Goal: Task Accomplishment & Management: Manage account settings

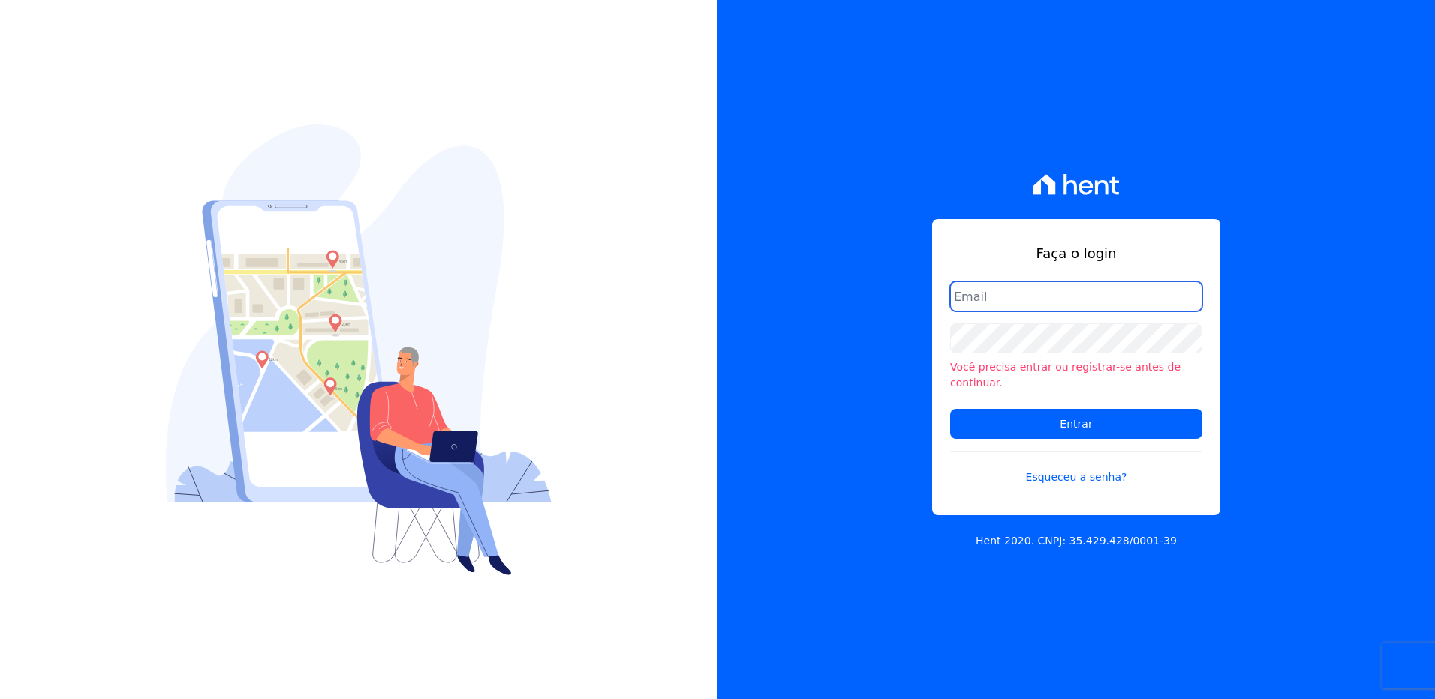
drag, startPoint x: 970, startPoint y: 293, endPoint x: 969, endPoint y: 303, distance: 9.8
click at [969, 293] on input "email" at bounding box center [1076, 296] width 252 height 30
type input "monica.kurose@e-arke.com"
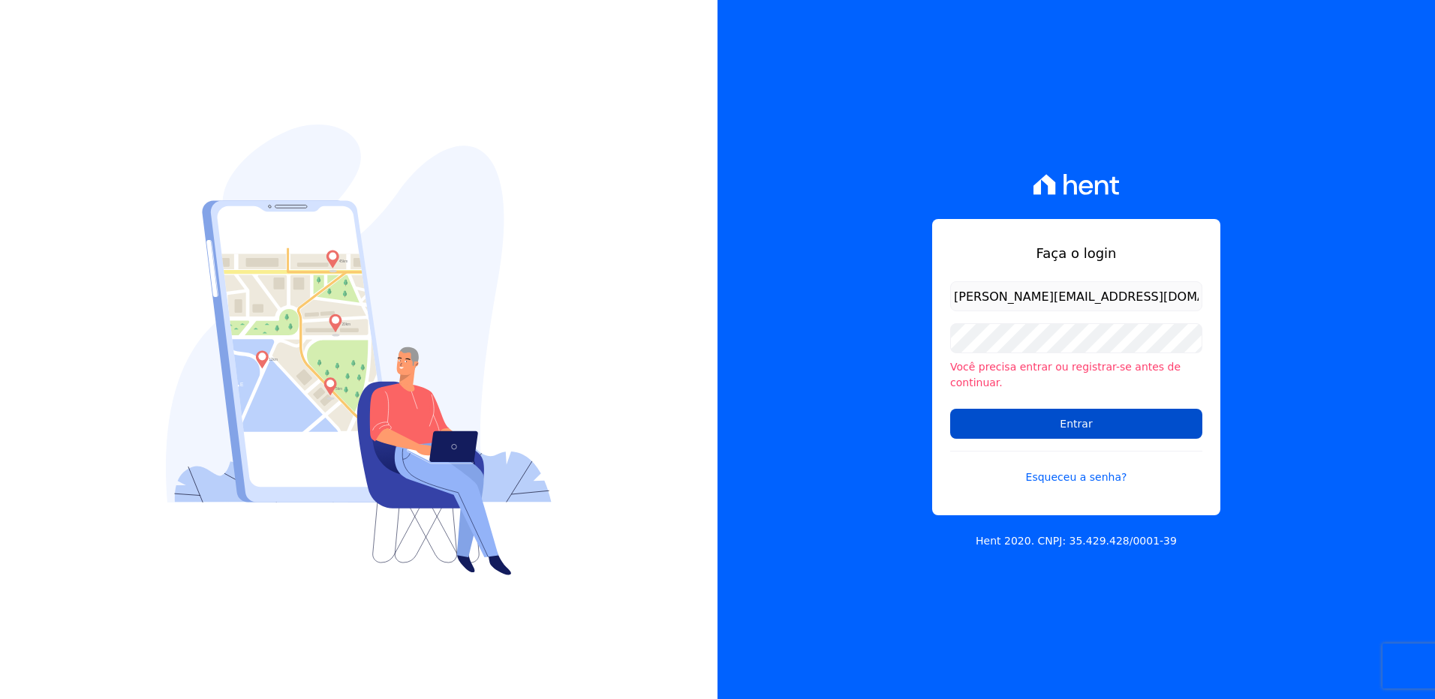
click at [1016, 423] on input "Entrar" at bounding box center [1076, 424] width 252 height 30
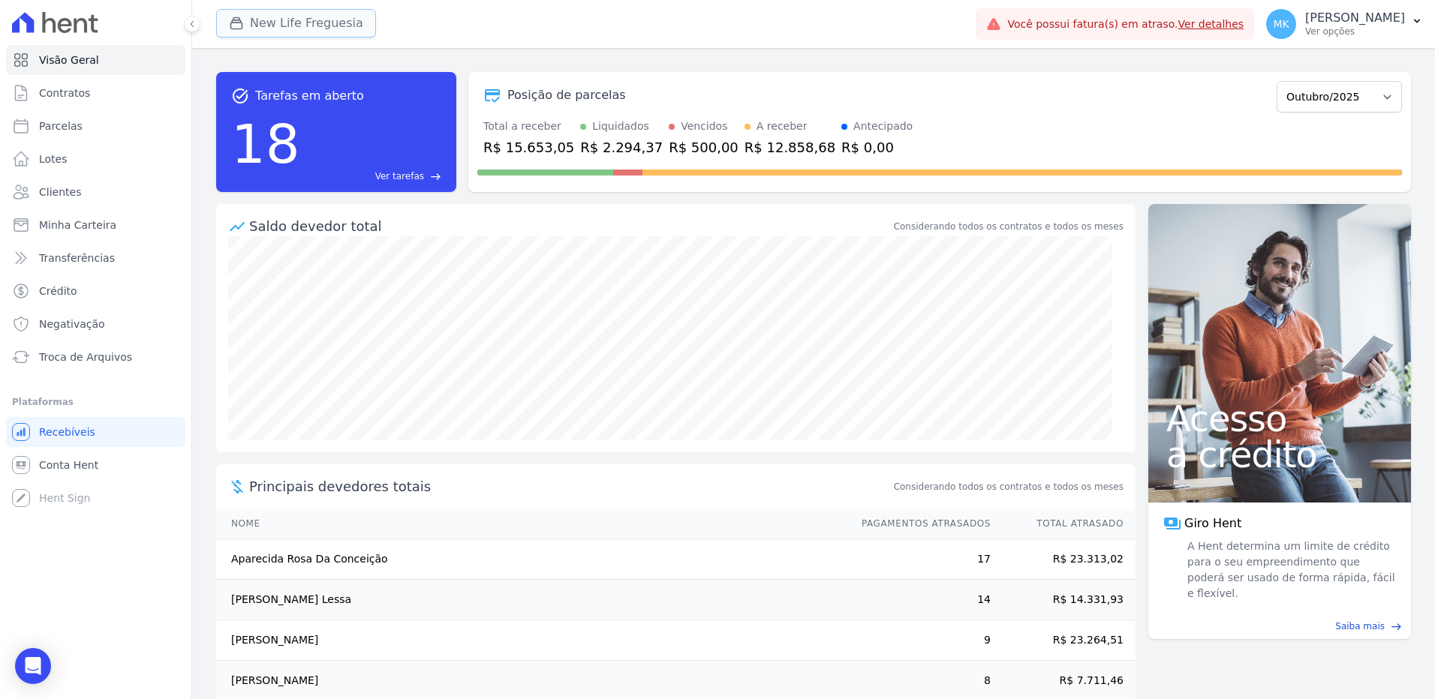
click at [302, 19] on button "New Life Freguesia" at bounding box center [296, 23] width 160 height 29
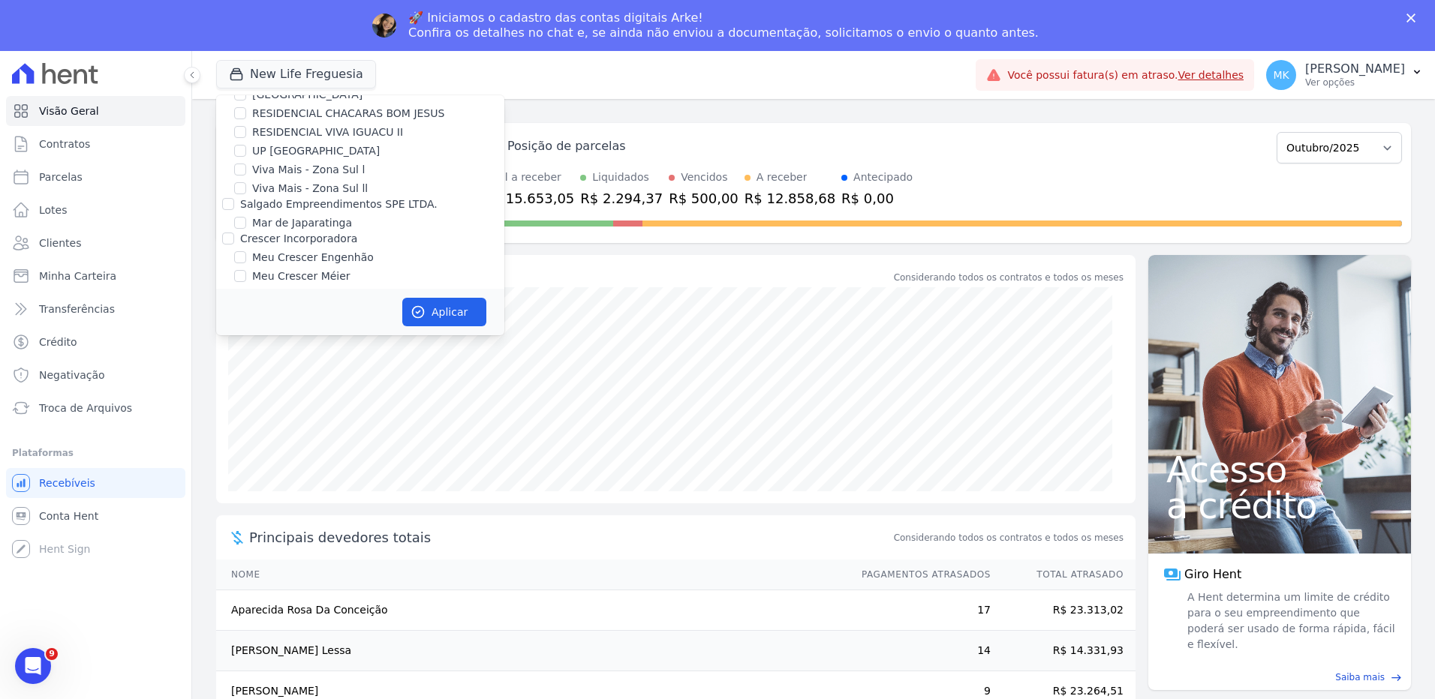
scroll to position [5800, 0]
click at [243, 416] on input "New Life Freguesia" at bounding box center [240, 422] width 12 height 12
checkbox input "false"
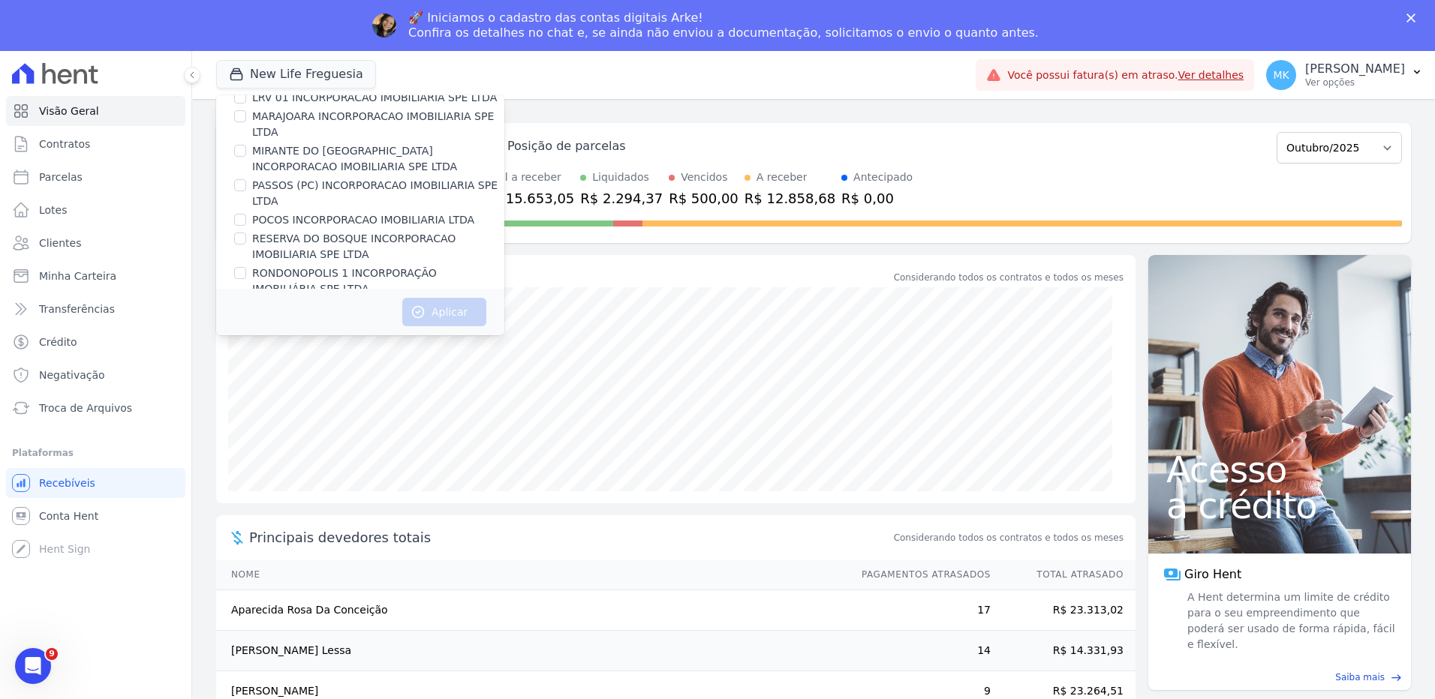
scroll to position [6719, 0]
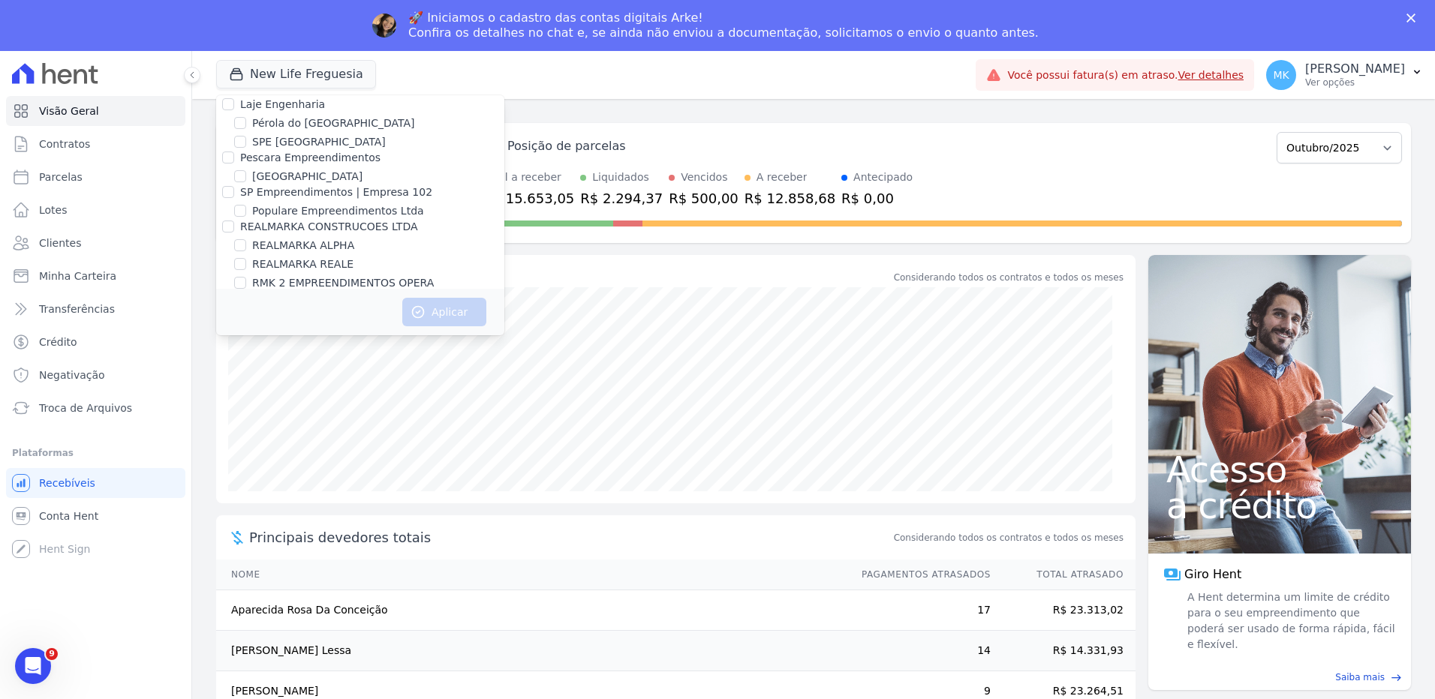
click at [224, 327] on input "Reserva Vale dos Ipes Empreendimento" at bounding box center [228, 333] width 12 height 12
checkbox input "true"
click at [438, 311] on button "Aplicar" at bounding box center [444, 312] width 84 height 29
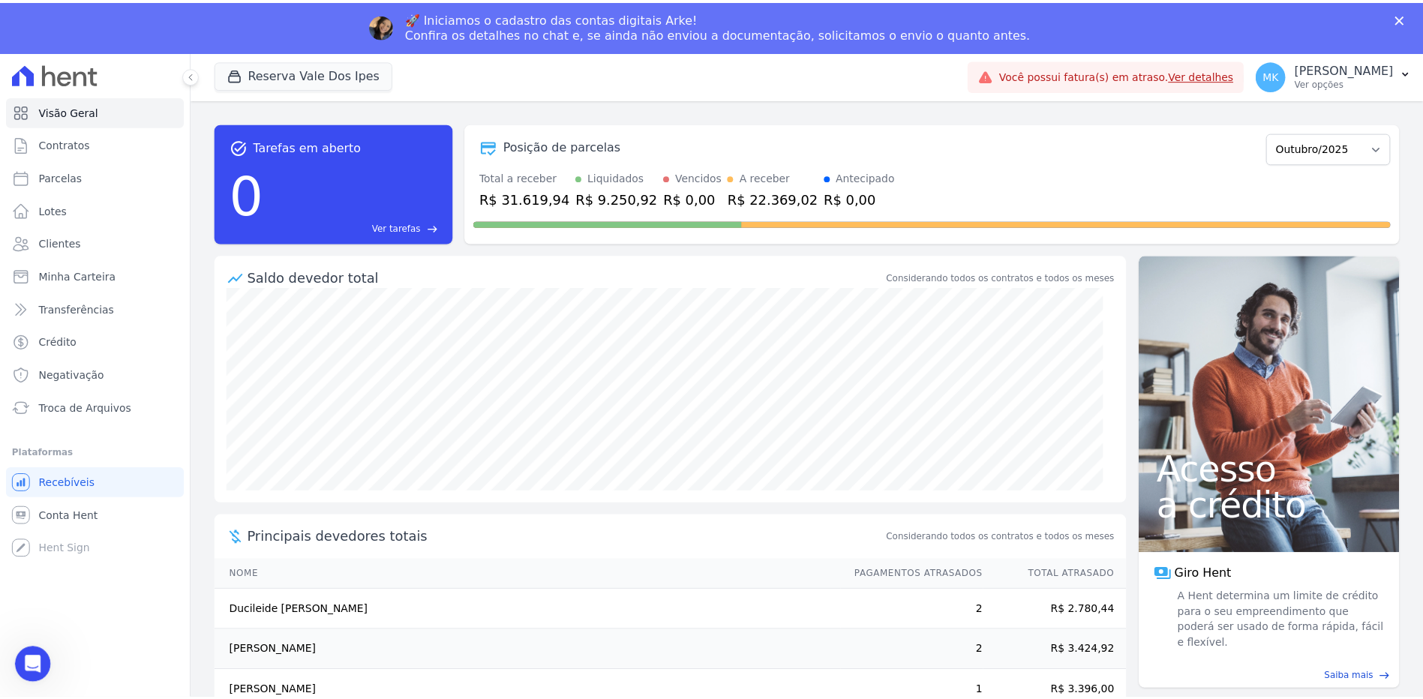
scroll to position [0, 0]
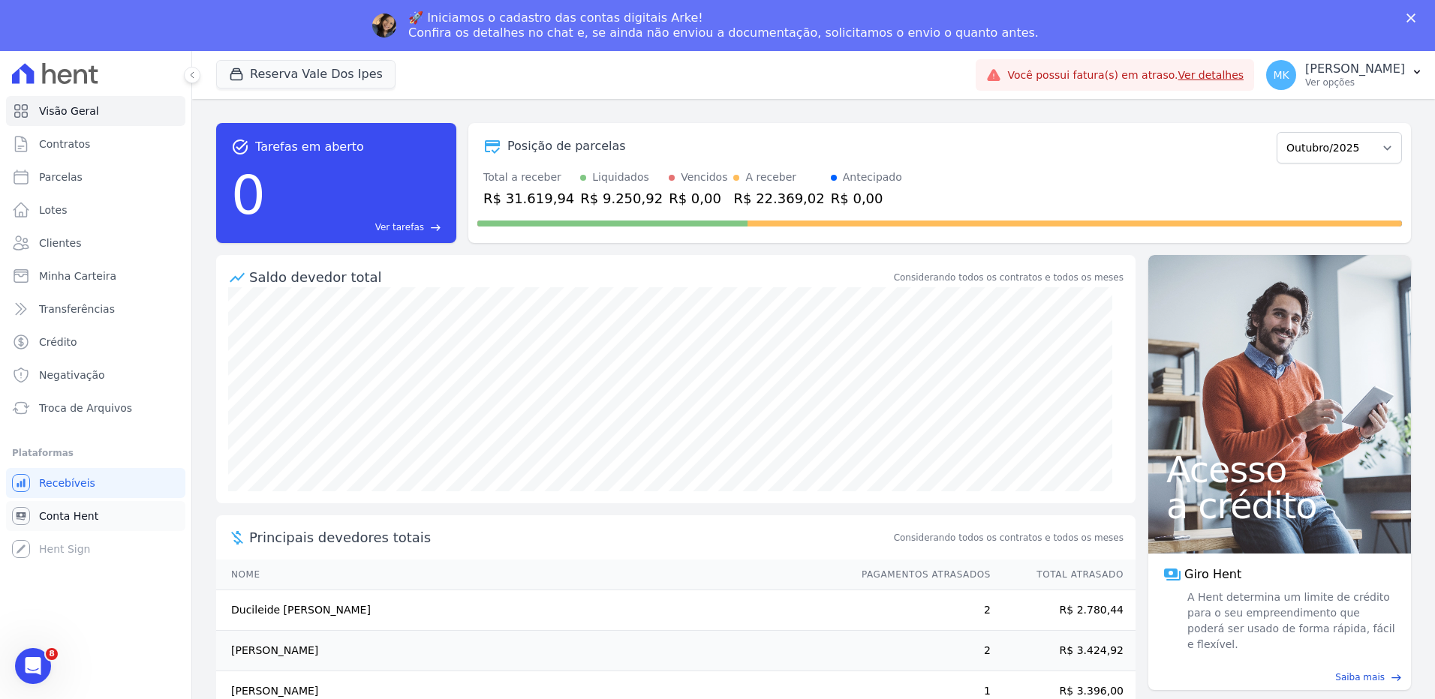
drag, startPoint x: 113, startPoint y: 515, endPoint x: 80, endPoint y: 519, distance: 33.2
click at [80, 519] on span "Conta Hent" at bounding box center [68, 516] width 59 height 15
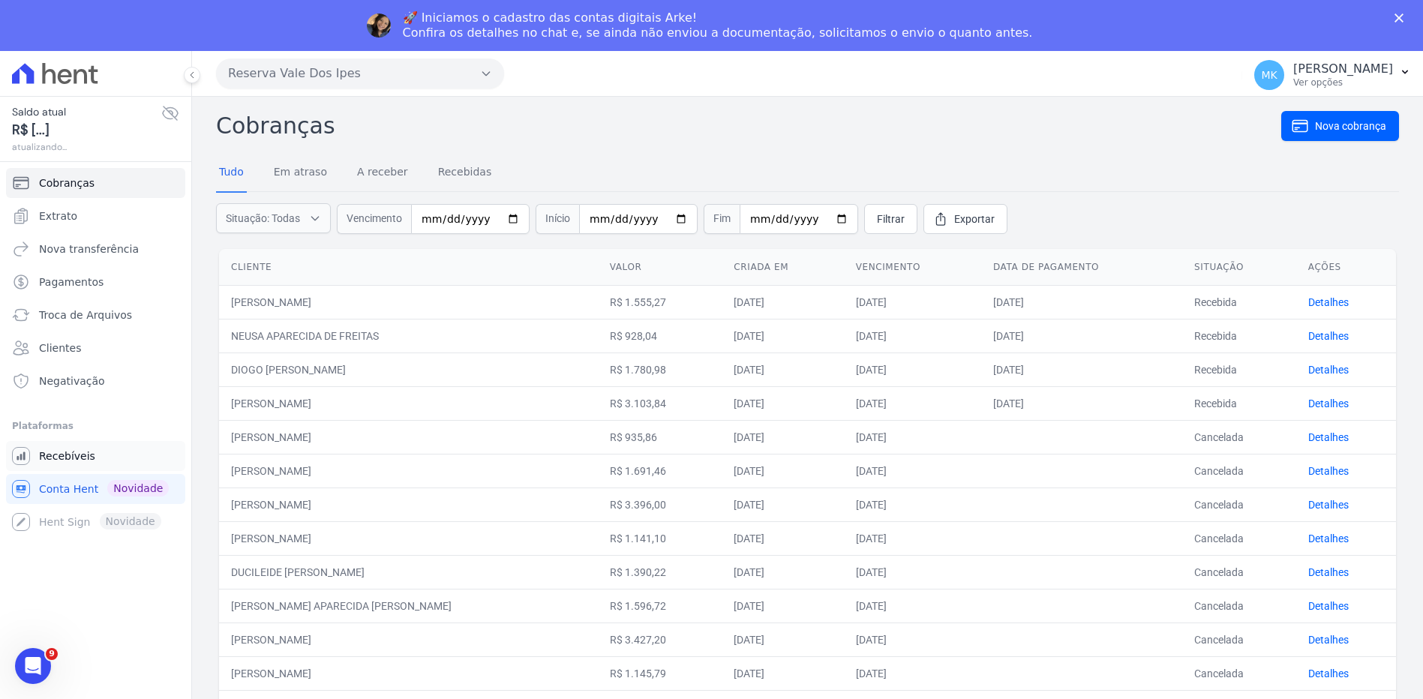
click at [86, 457] on span "Recebíveis" at bounding box center [67, 456] width 56 height 15
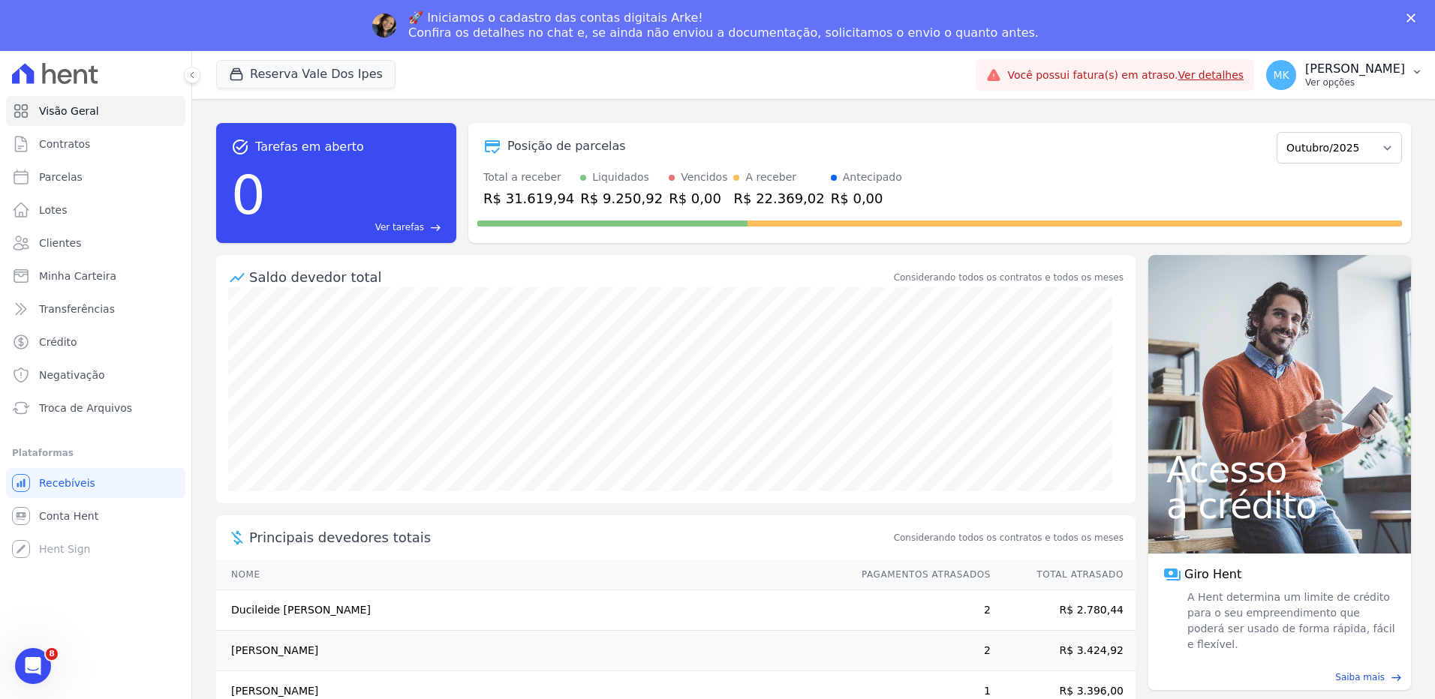
click at [1353, 71] on p "[PERSON_NAME]" at bounding box center [1355, 69] width 100 height 15
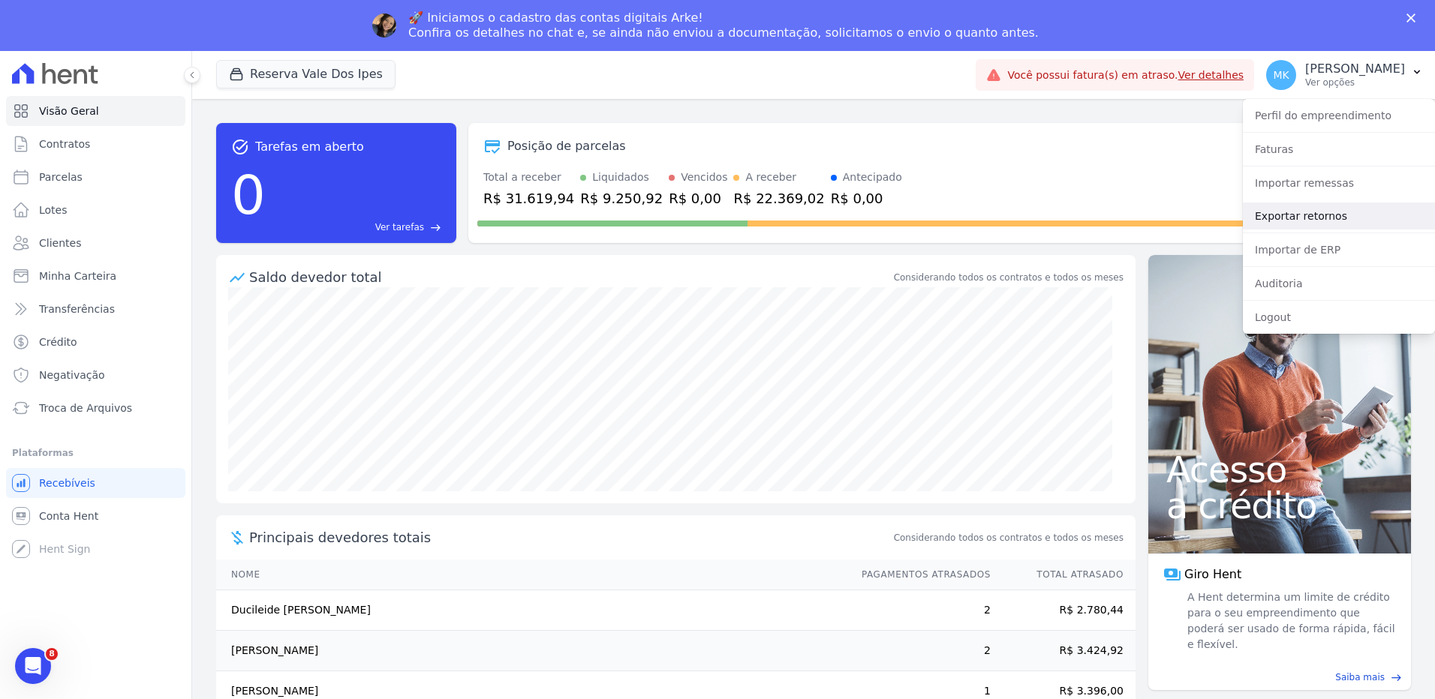
click at [1301, 216] on link "Exportar retornos" at bounding box center [1339, 216] width 192 height 27
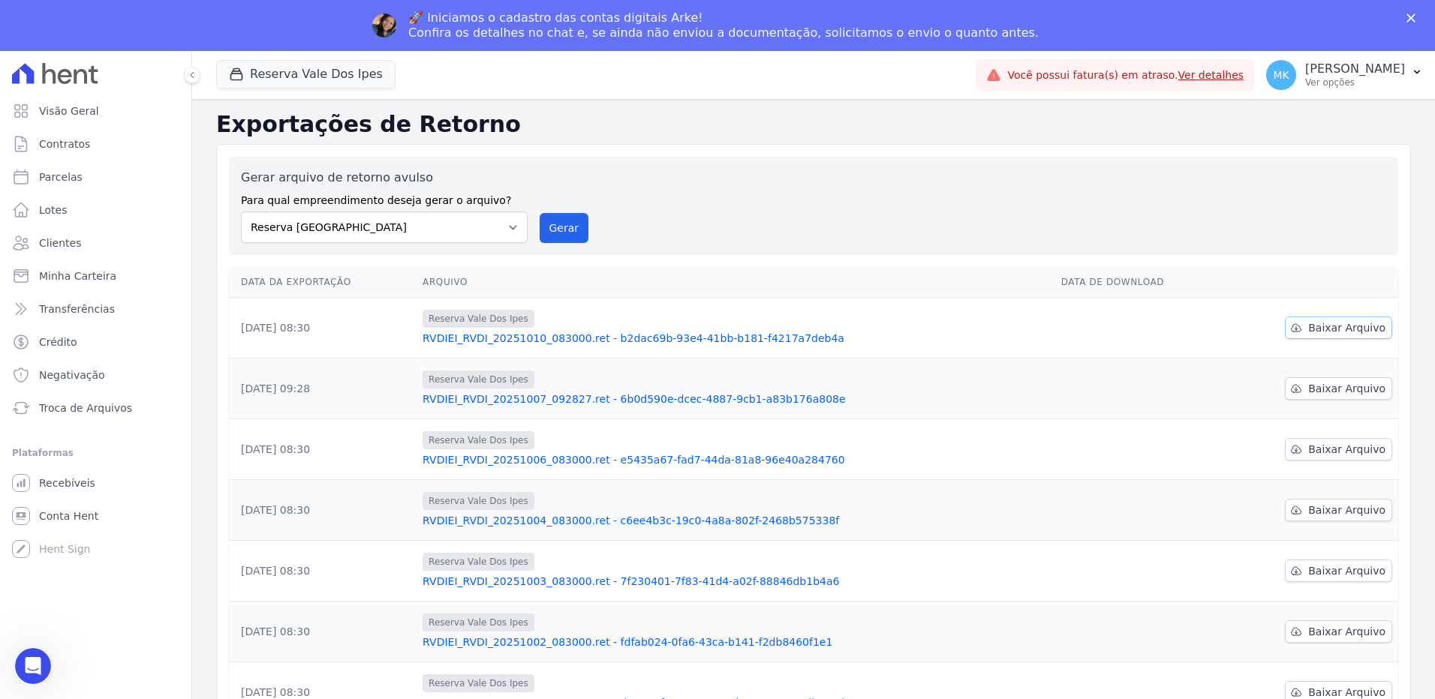
click at [1361, 327] on span "Baixar Arquivo" at bounding box center [1346, 327] width 77 height 15
click at [1341, 386] on span "Baixar Arquivo" at bounding box center [1346, 388] width 77 height 15
click at [47, 491] on link "Recebíveis" at bounding box center [95, 483] width 179 height 30
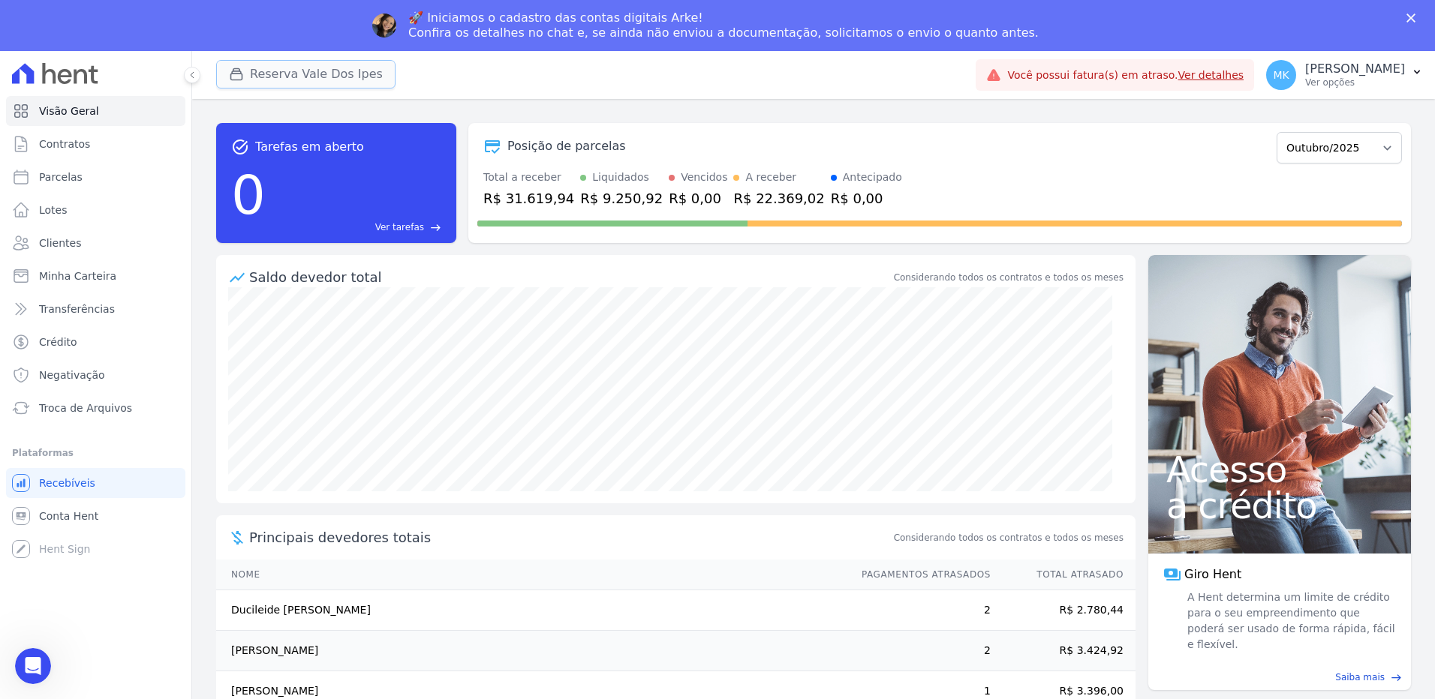
click at [311, 68] on button "Reserva Vale Dos Ipes" at bounding box center [305, 74] width 179 height 29
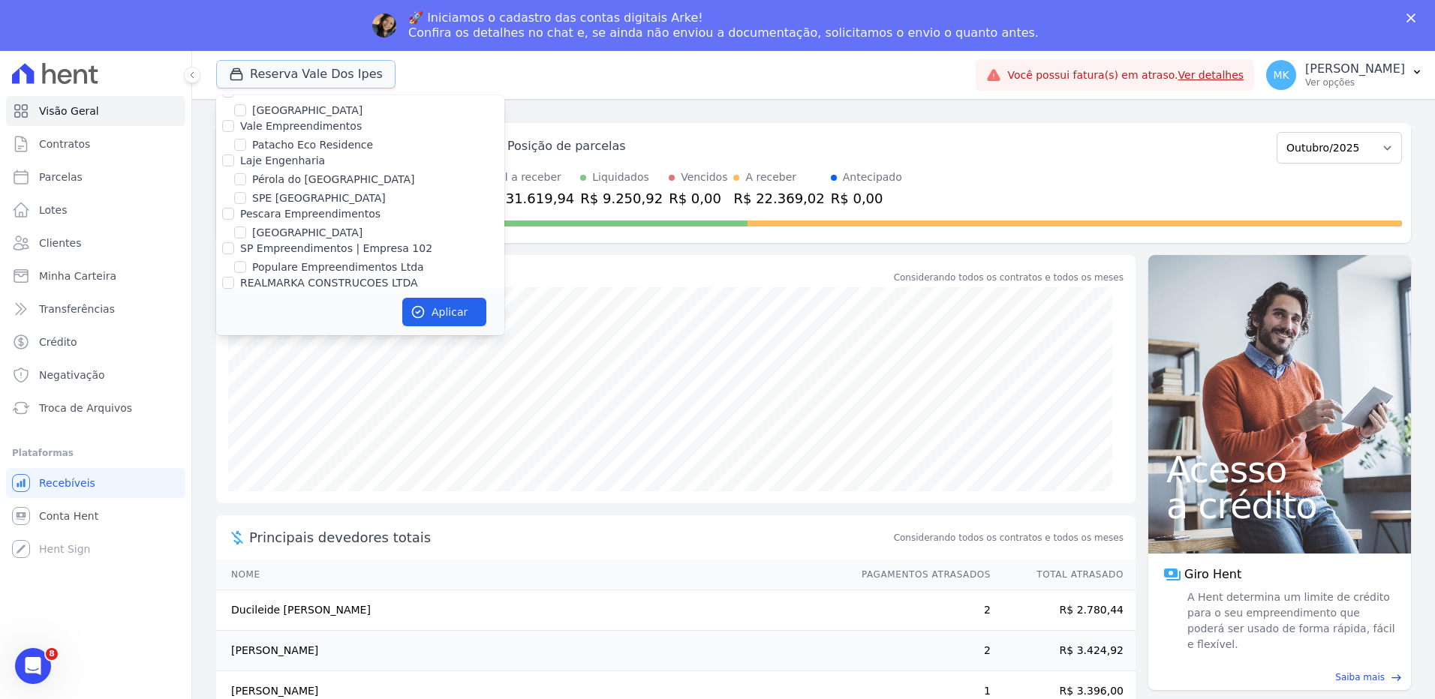
scroll to position [6702, 0]
click at [223, 327] on div "Reserva Carvalho Residencial" at bounding box center [360, 335] width 288 height 16
click at [226, 344] on input "Reserva Vale dos Ipes Empreendimento" at bounding box center [228, 350] width 12 height 12
checkbox input "false"
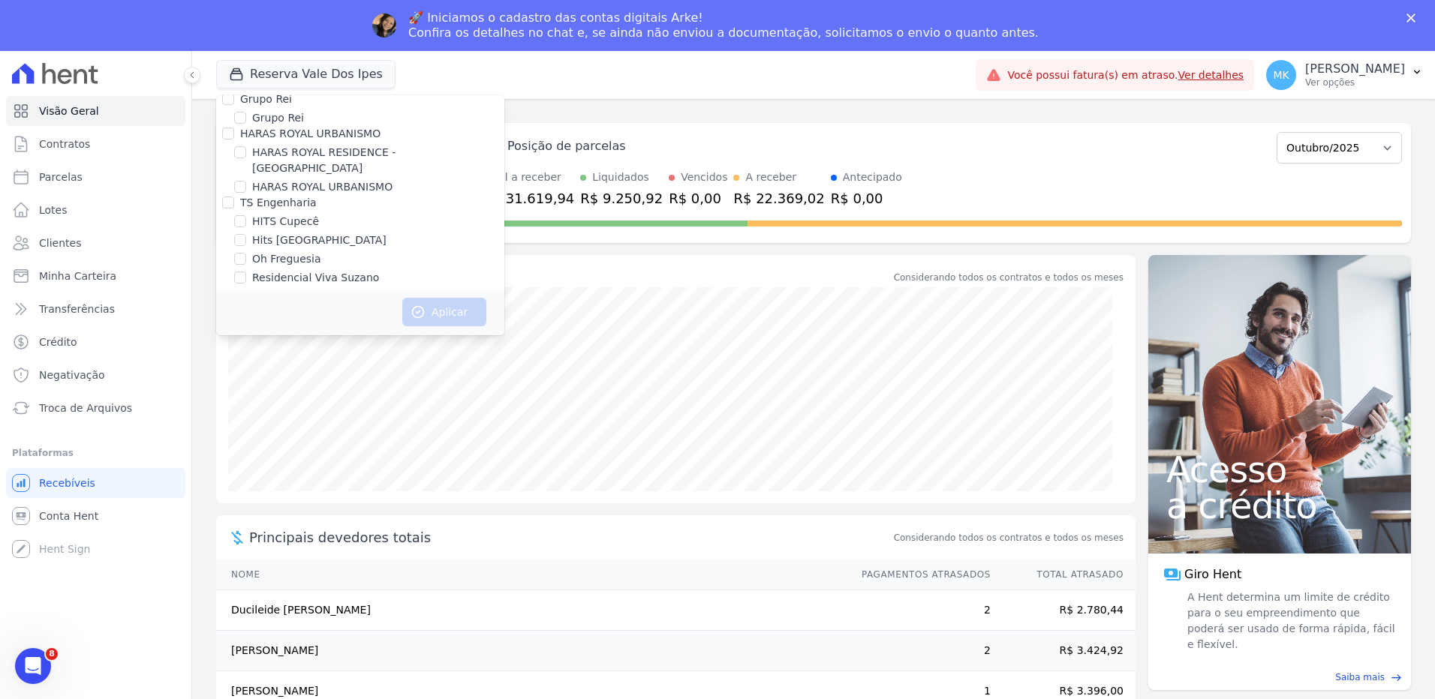
scroll to position [4233, 0]
click at [239, 259] on input "HARAS ROYAL URBANISMO" at bounding box center [240, 265] width 12 height 12
checkbox input "true"
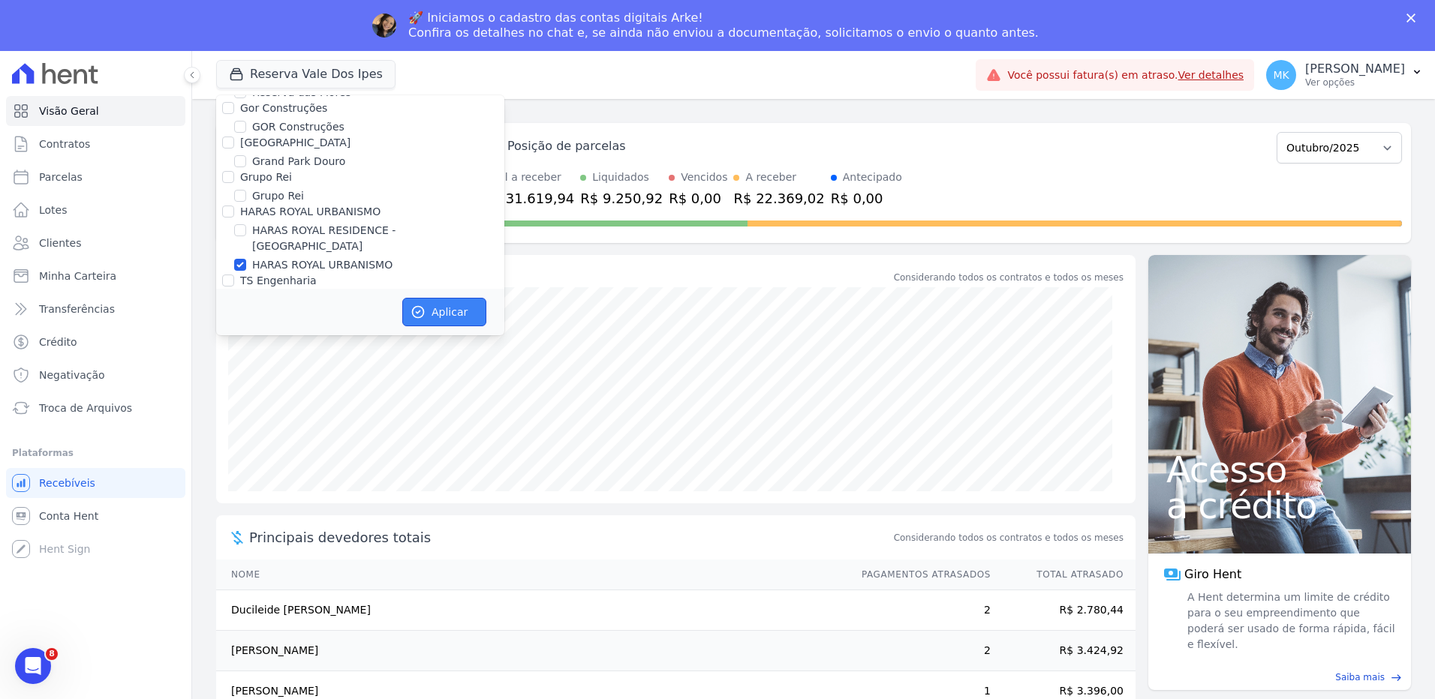
click at [425, 305] on button "Aplicar" at bounding box center [444, 312] width 84 height 29
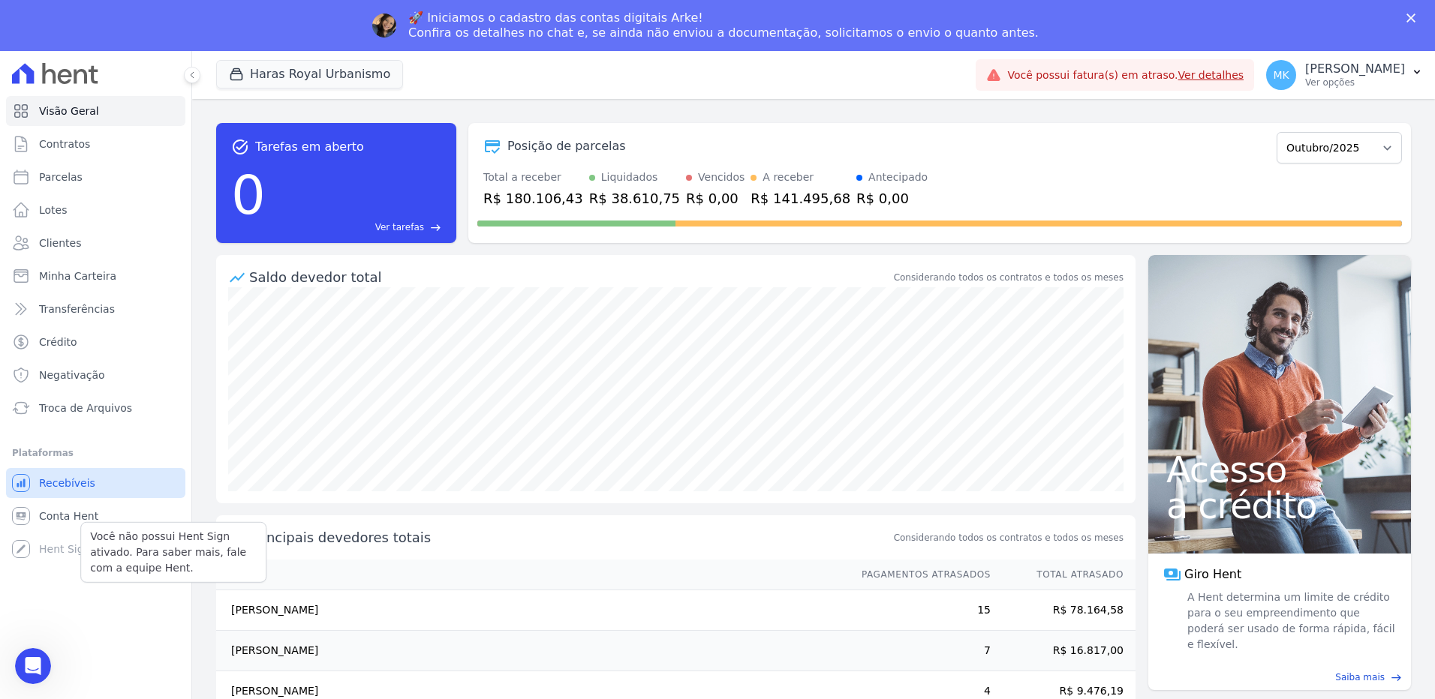
scroll to position [0, 0]
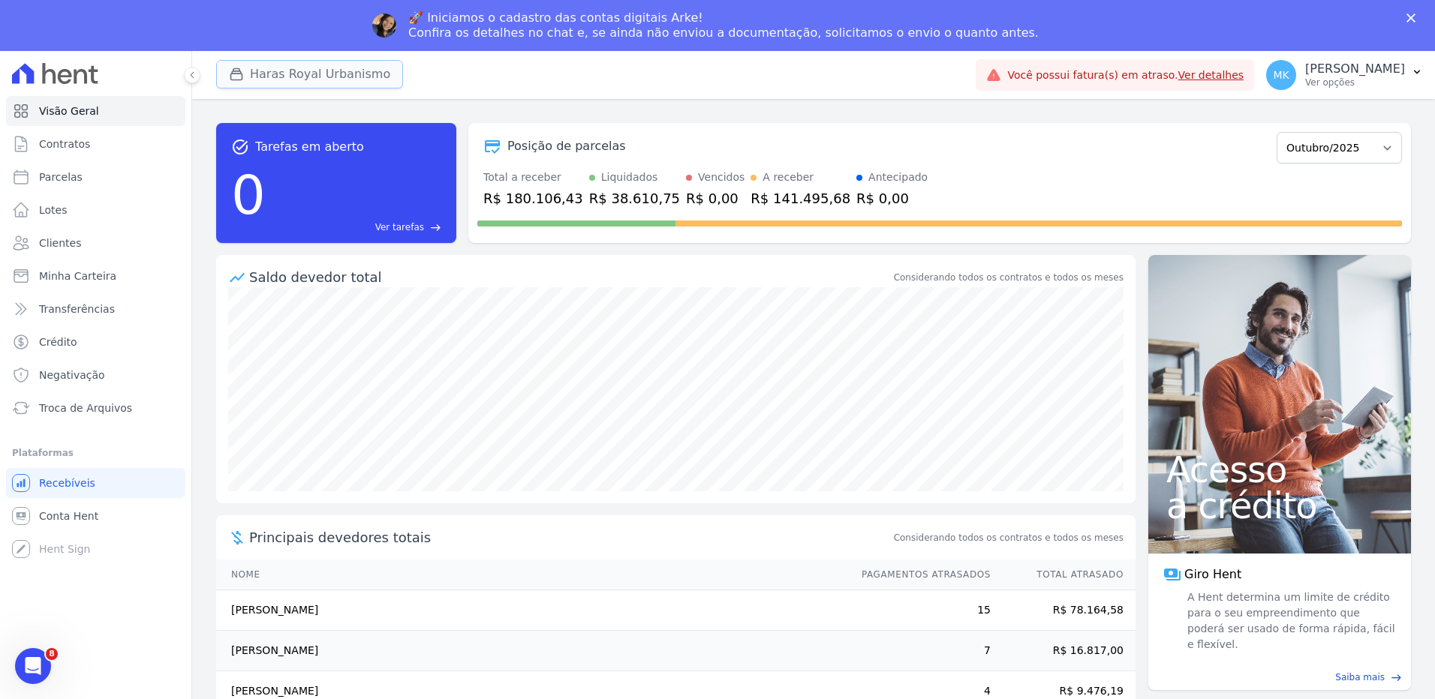
click at [267, 73] on button "Haras Royal Urbanismo" at bounding box center [309, 74] width 187 height 29
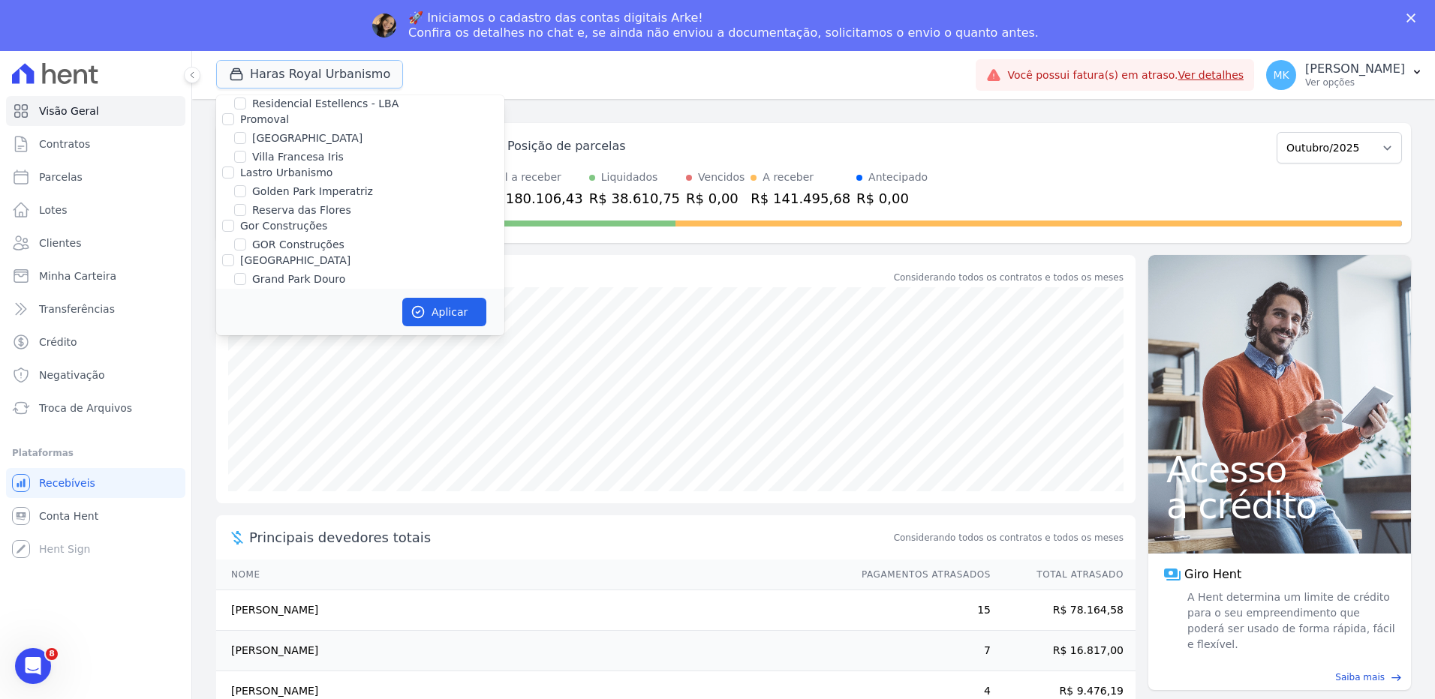
scroll to position [4311, 0]
click at [237, 181] on input "HARAS ROYAL URBANISMO" at bounding box center [240, 187] width 12 height 12
checkbox input "false"
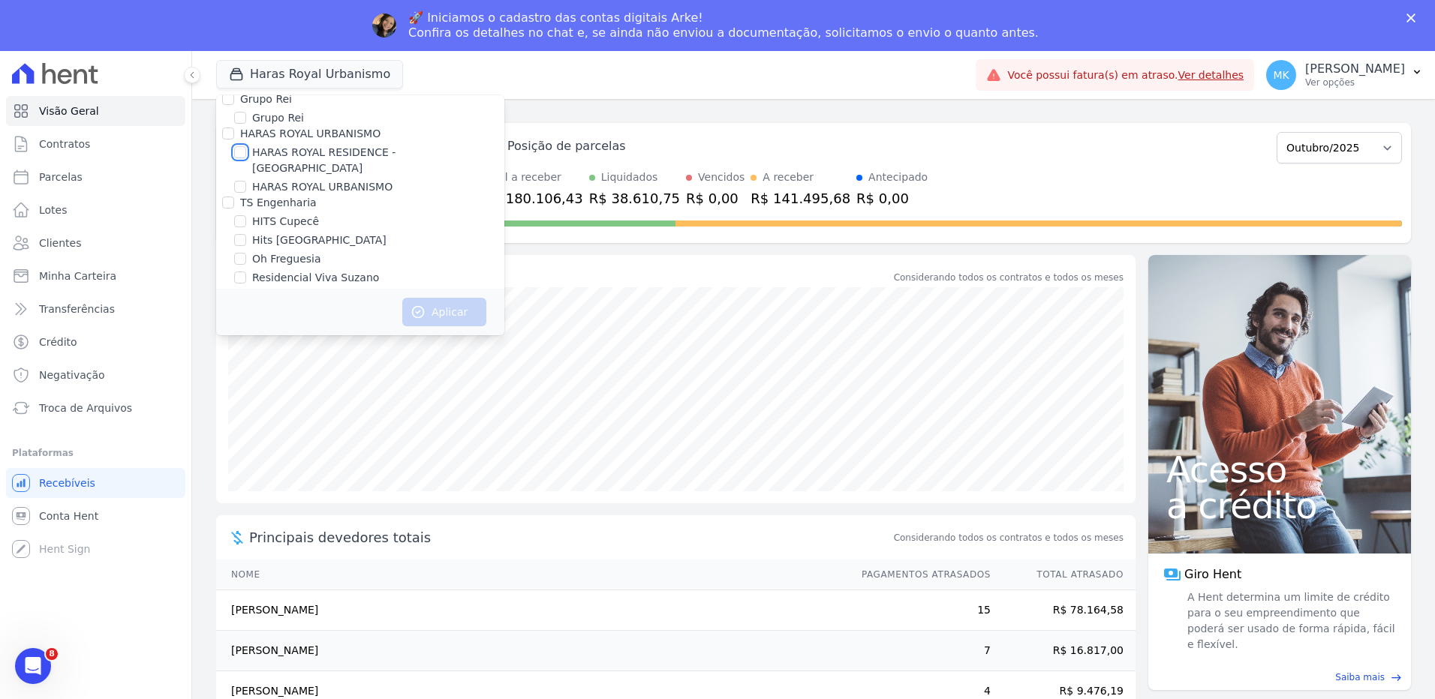
click at [242, 146] on input "HARAS ROYAL RESIDENCE - [GEOGRAPHIC_DATA]" at bounding box center [240, 152] width 12 height 12
checkbox input "true"
click at [447, 315] on button "Aplicar" at bounding box center [444, 312] width 84 height 29
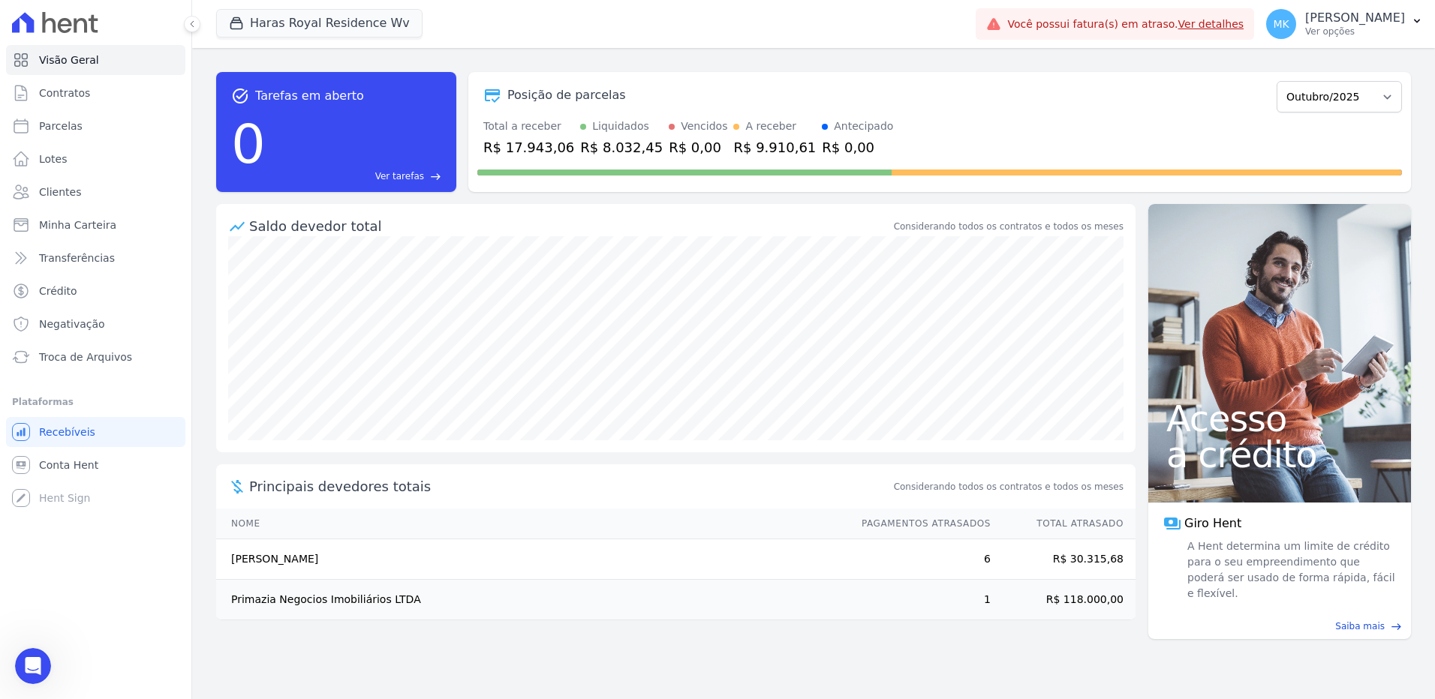
scroll to position [0, 0]
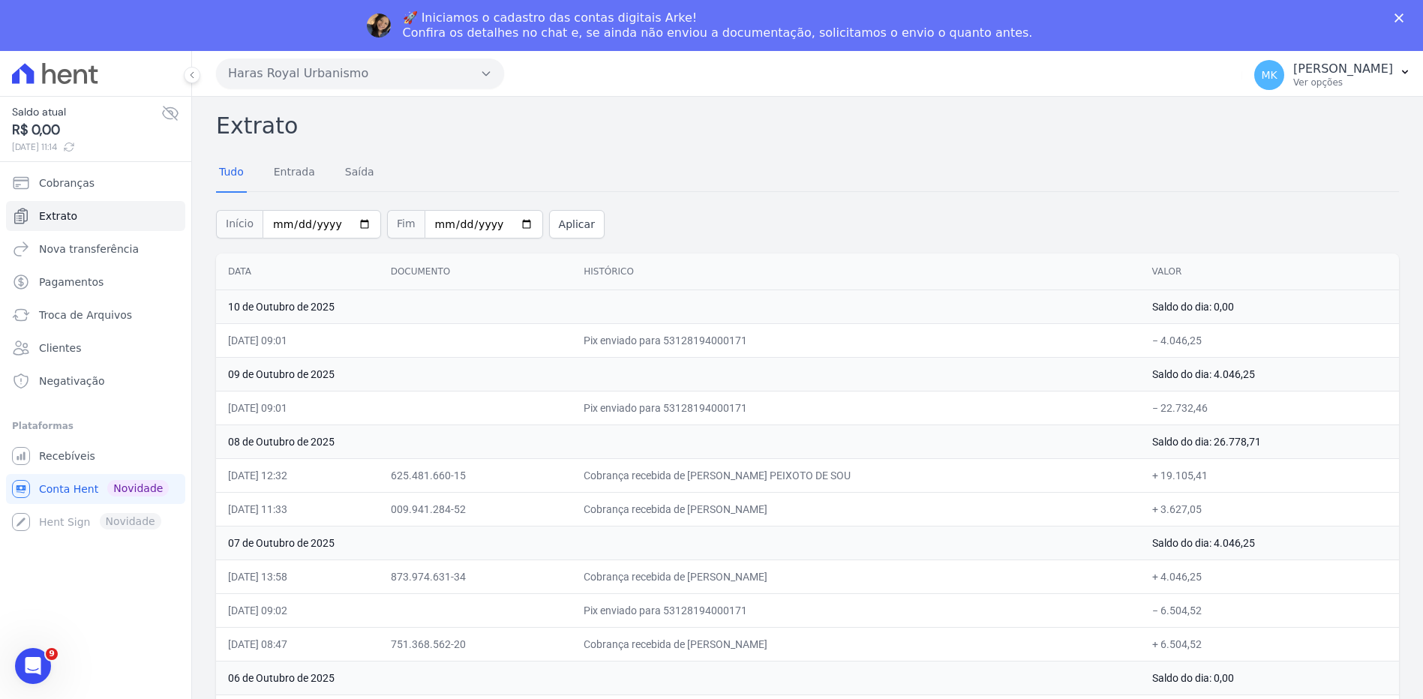
click at [351, 65] on button "Haras Royal Urbanismo" at bounding box center [360, 74] width 288 height 30
